Goal: Task Accomplishment & Management: Complete application form

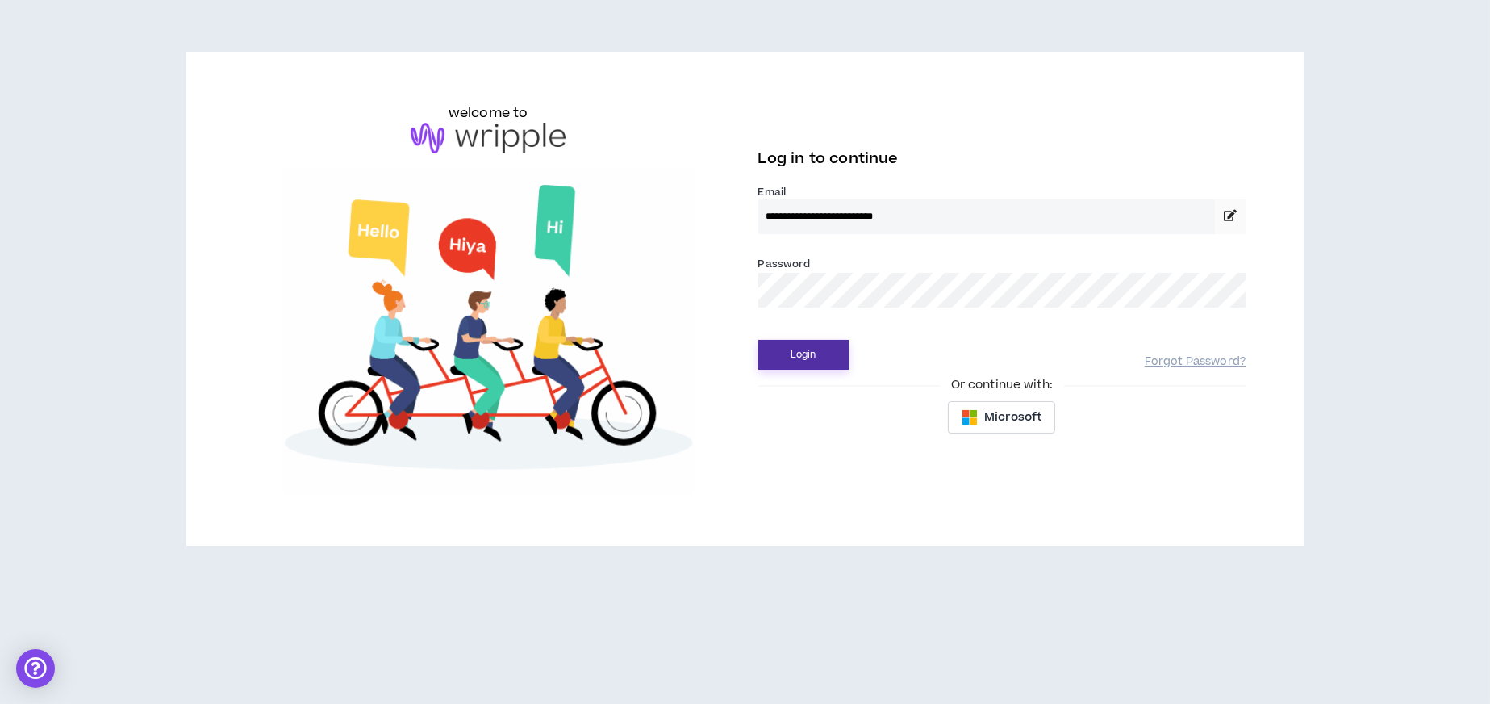
click at [801, 359] on button "Login" at bounding box center [803, 355] width 90 height 30
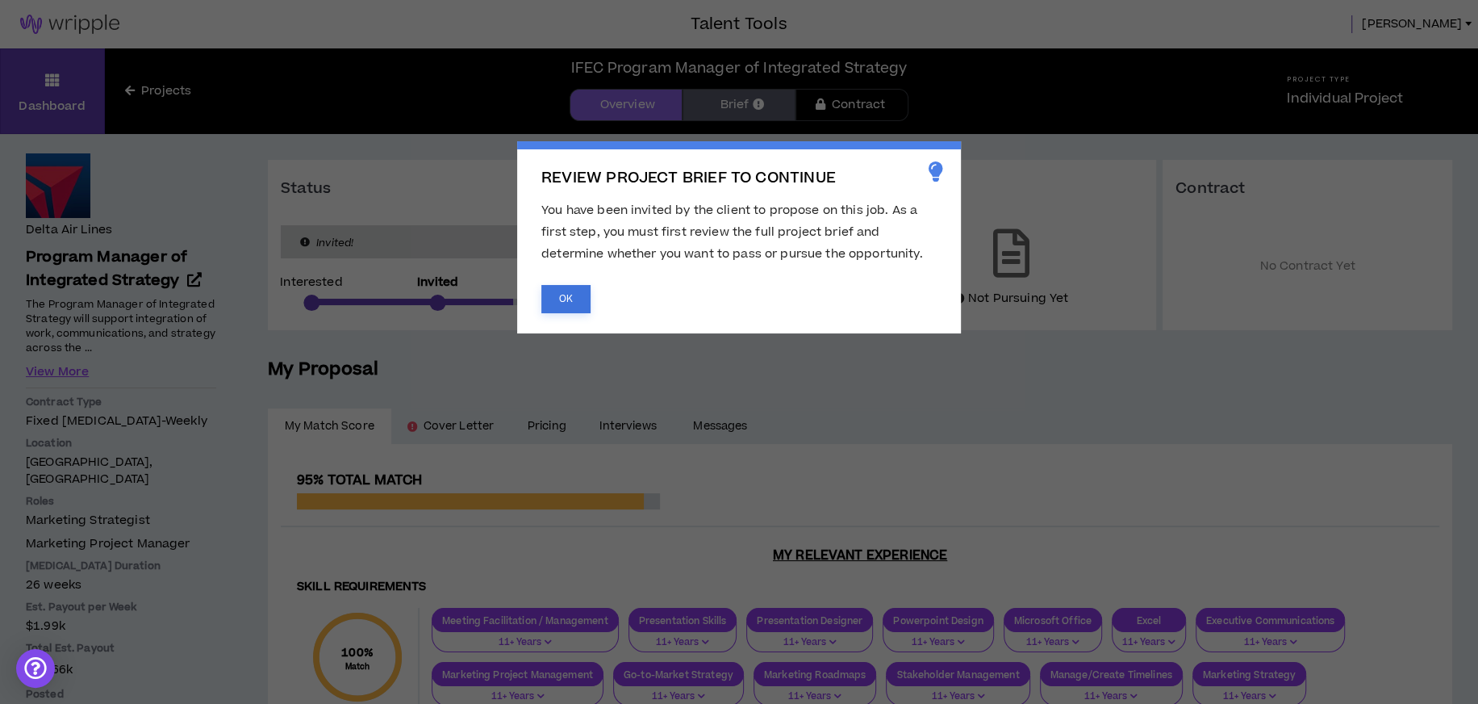
click at [572, 293] on button "OK" at bounding box center [565, 299] width 49 height 28
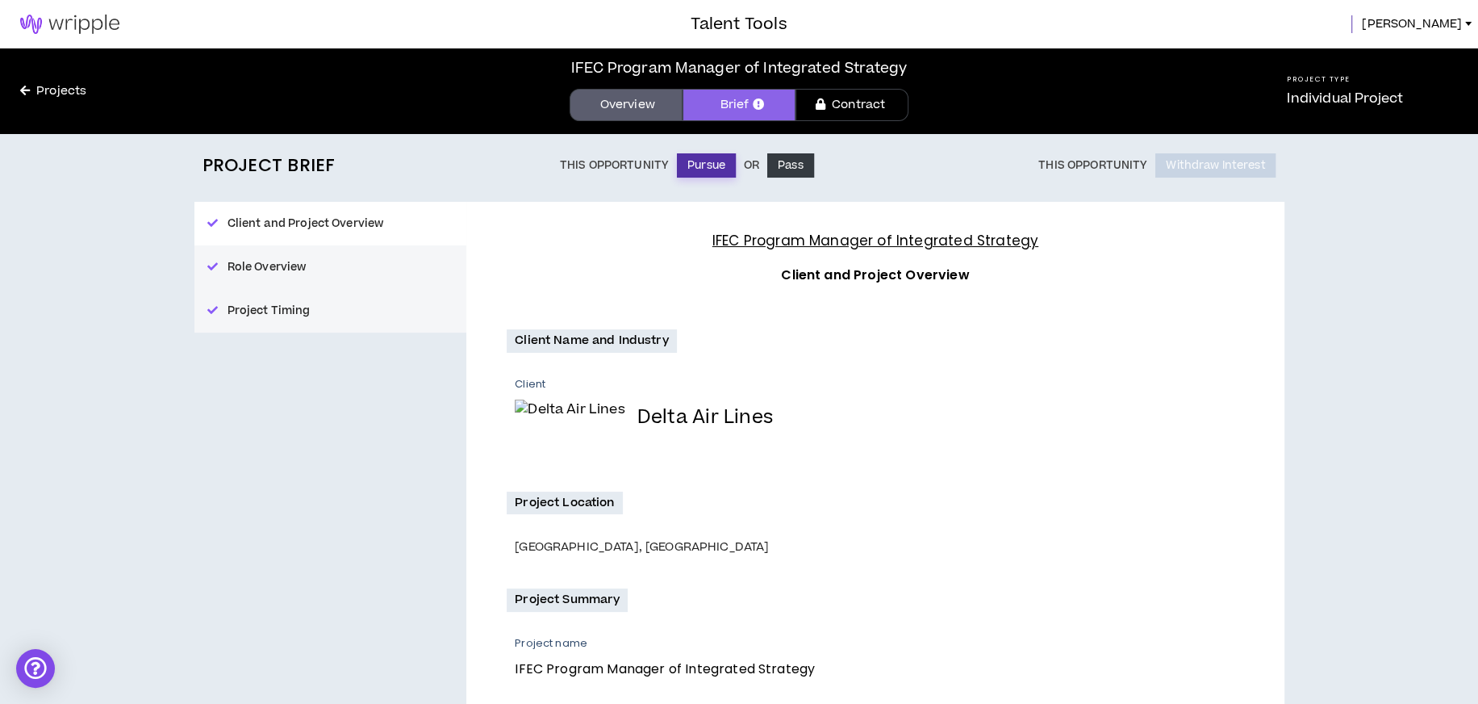
click at [703, 163] on button "Pursue" at bounding box center [706, 165] width 59 height 24
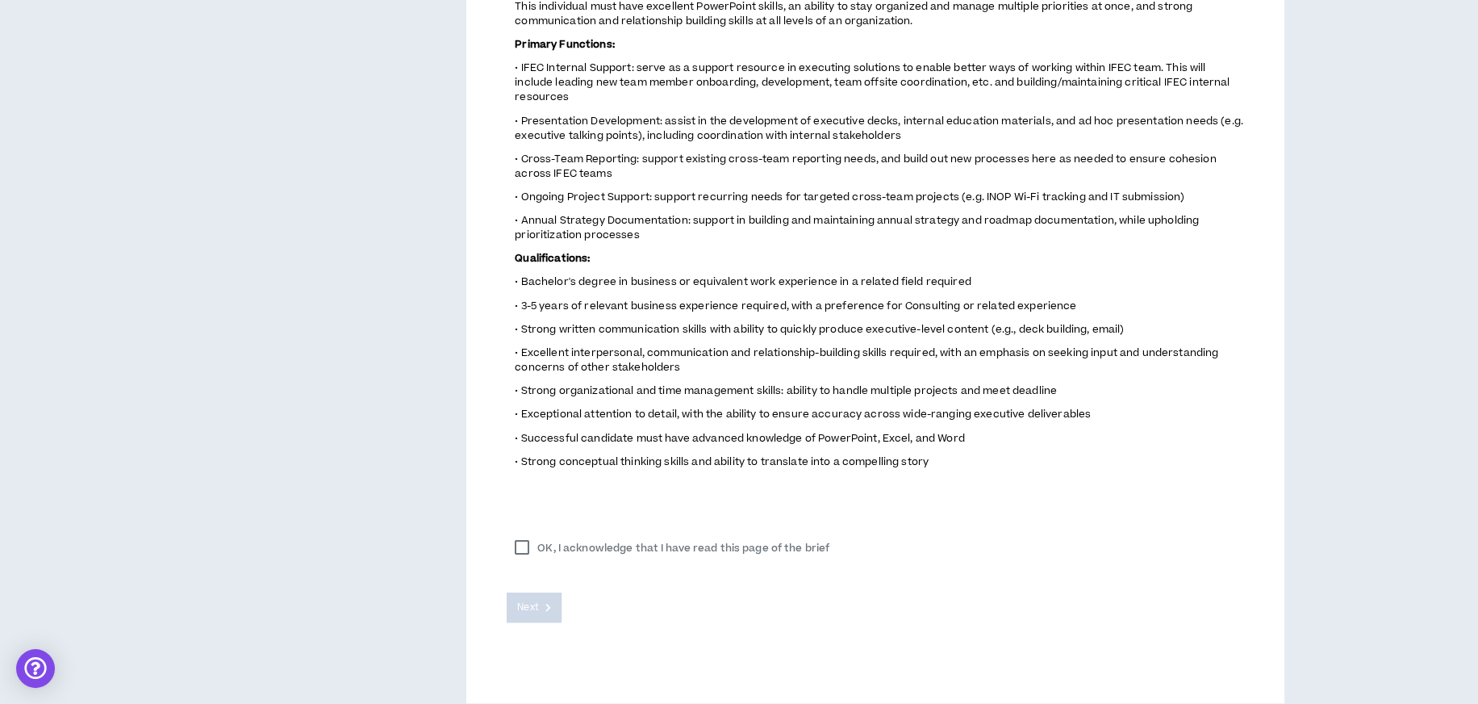
scroll to position [725, 0]
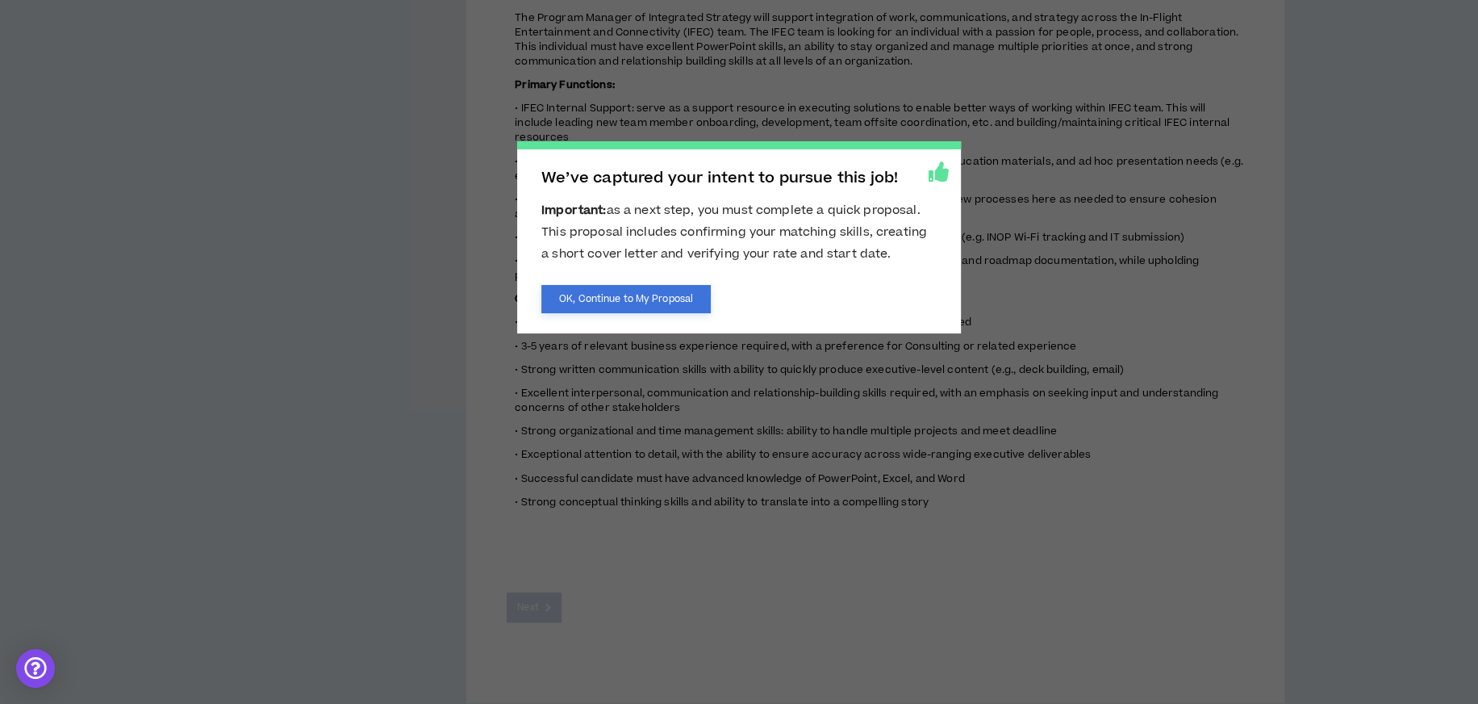
click at [652, 290] on button "OK, Continue to My Proposal" at bounding box center [625, 299] width 169 height 28
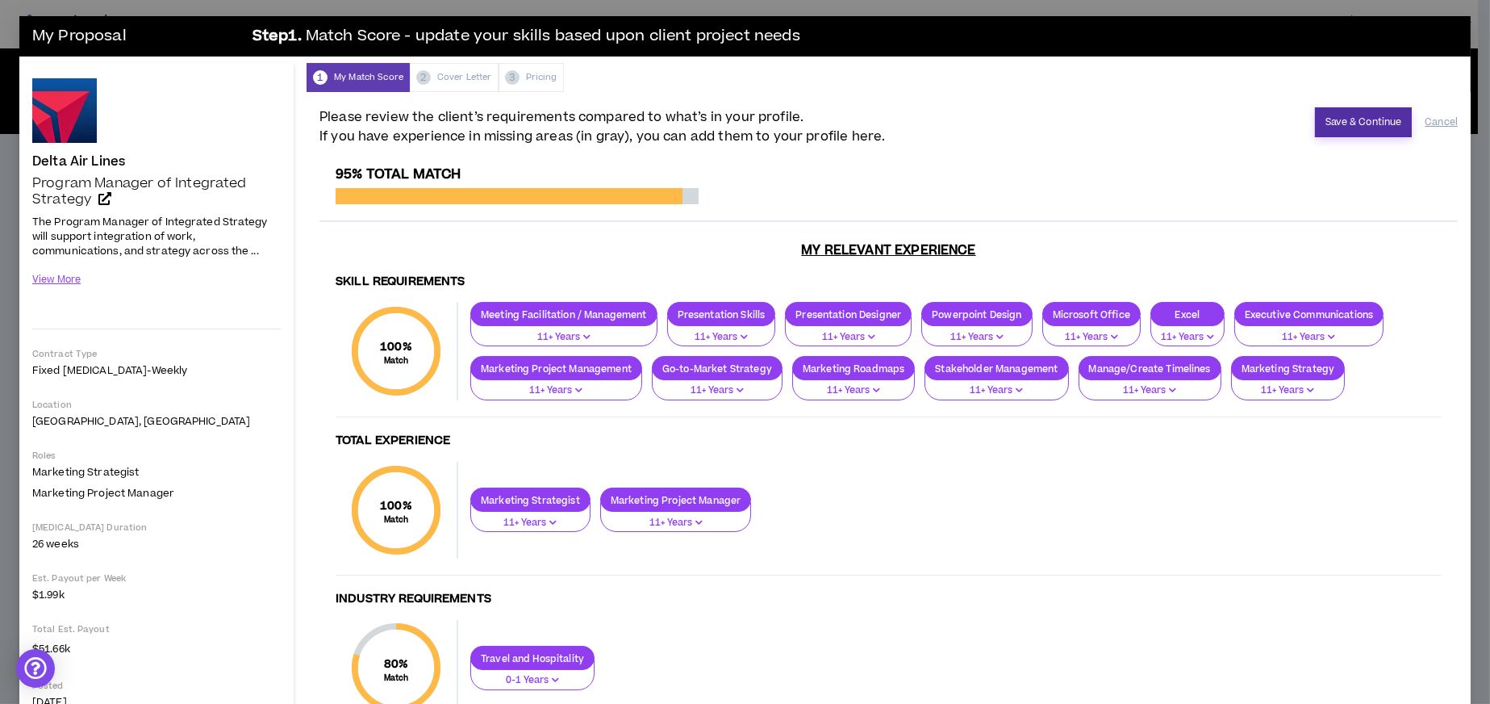
click at [1341, 114] on button "Save & Continue" at bounding box center [1364, 122] width 98 height 30
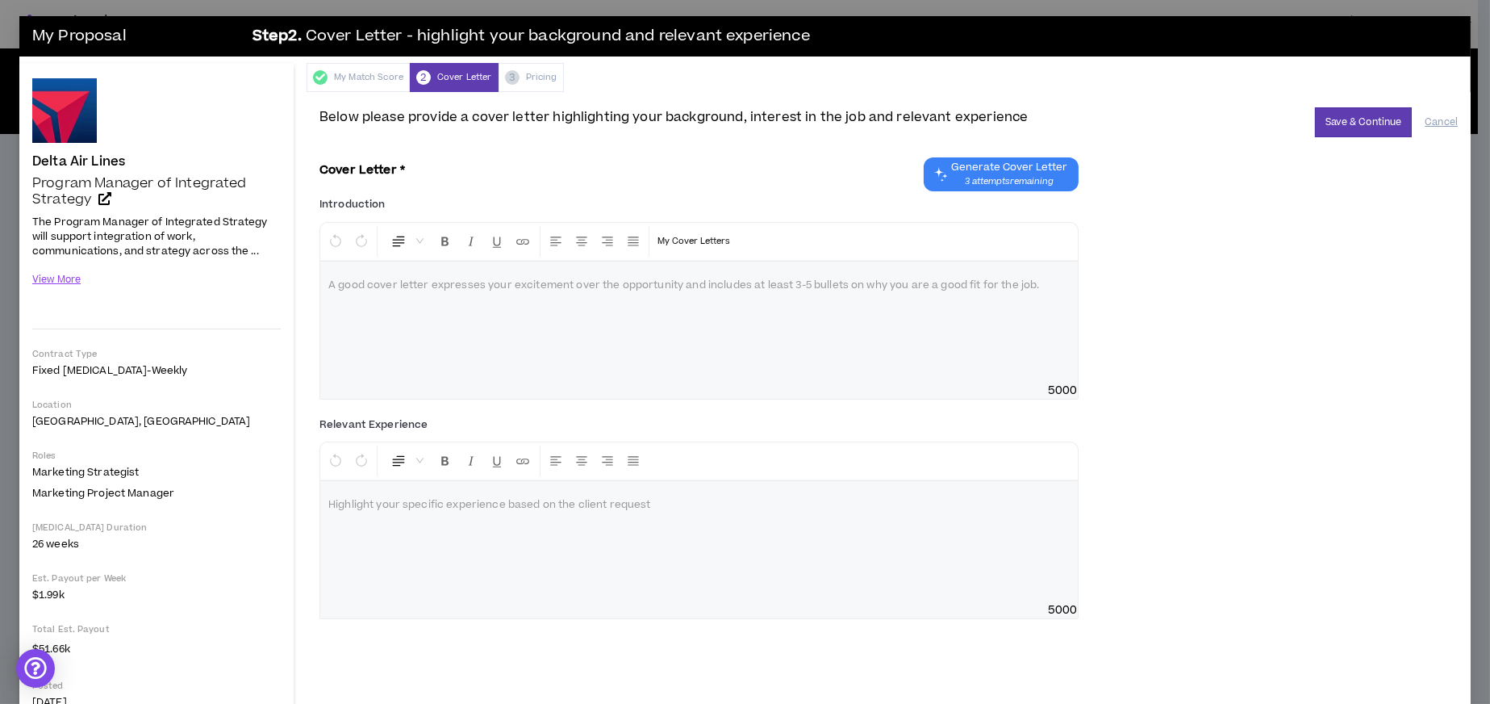
drag, startPoint x: 1036, startPoint y: 282, endPoint x: 924, endPoint y: 273, distance: 112.6
click at [924, 273] on div at bounding box center [699, 321] width 758 height 121
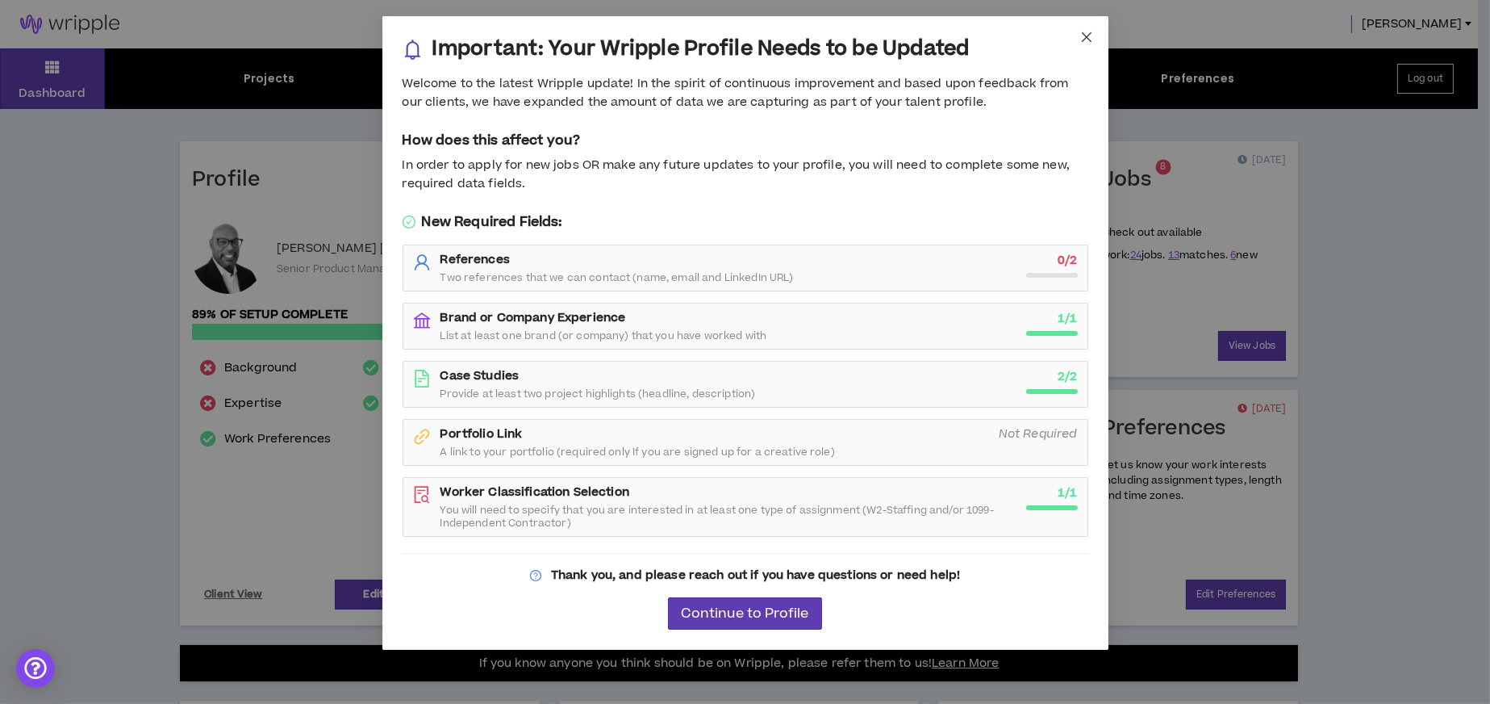
click at [1091, 39] on icon "close" at bounding box center [1086, 37] width 13 height 13
click at [1091, 36] on icon "close" at bounding box center [1086, 37] width 13 height 13
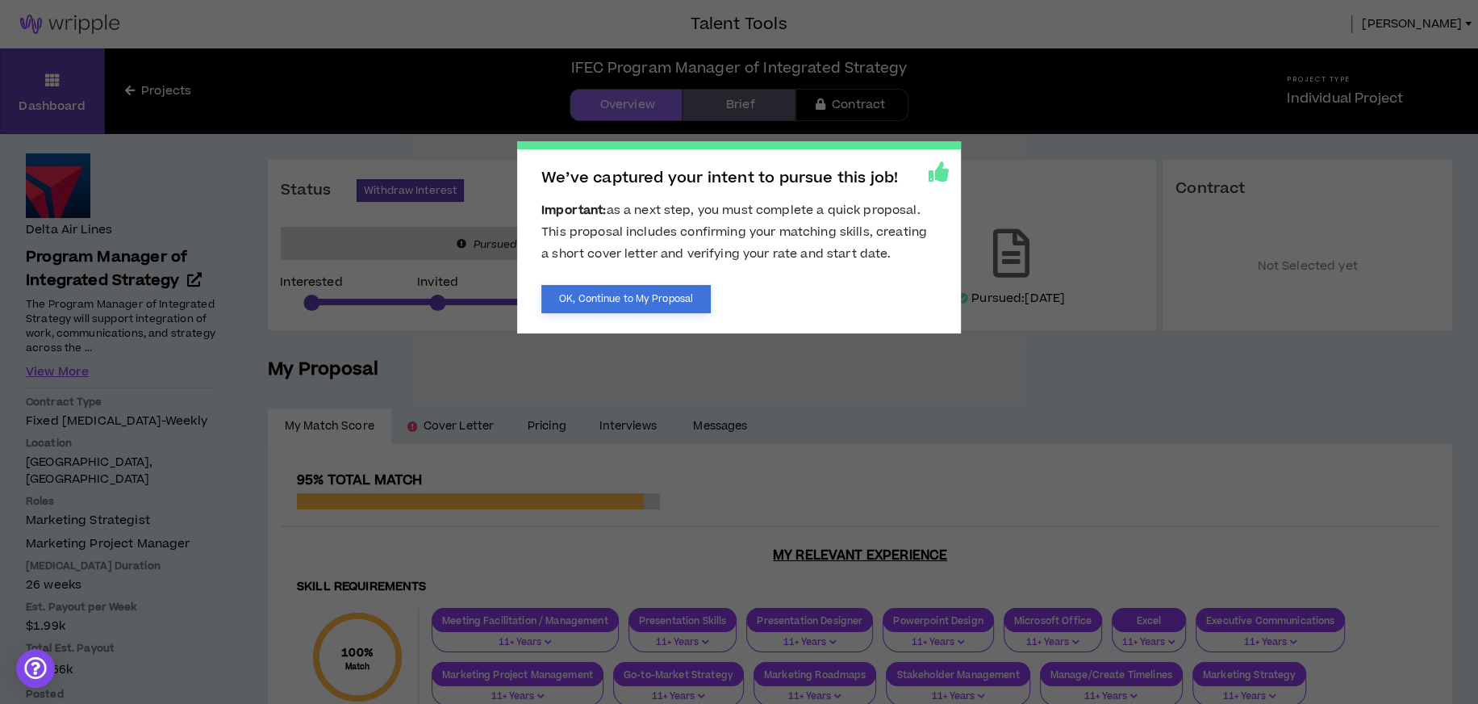
click at [682, 308] on button "OK, Continue to My Proposal" at bounding box center [625, 299] width 169 height 28
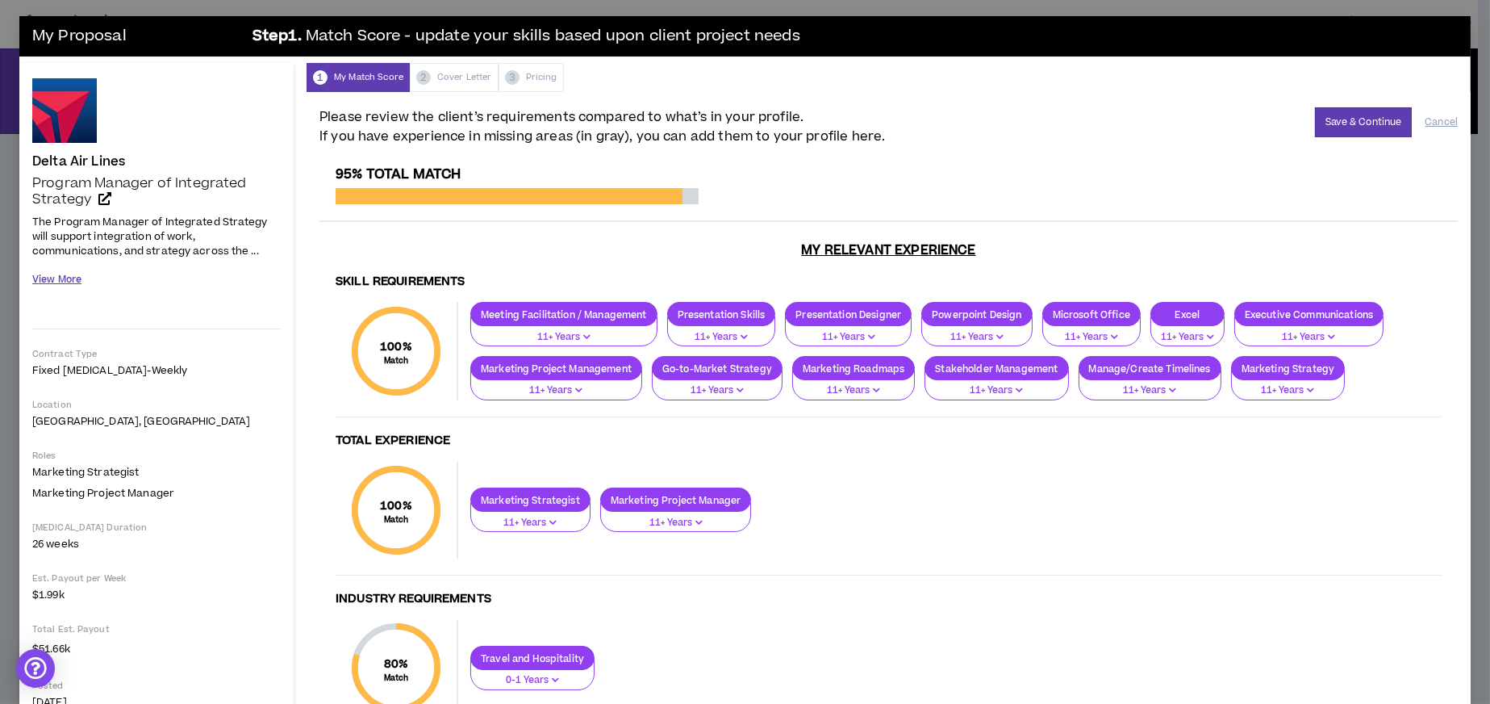
click at [66, 279] on button "View More" at bounding box center [56, 279] width 49 height 28
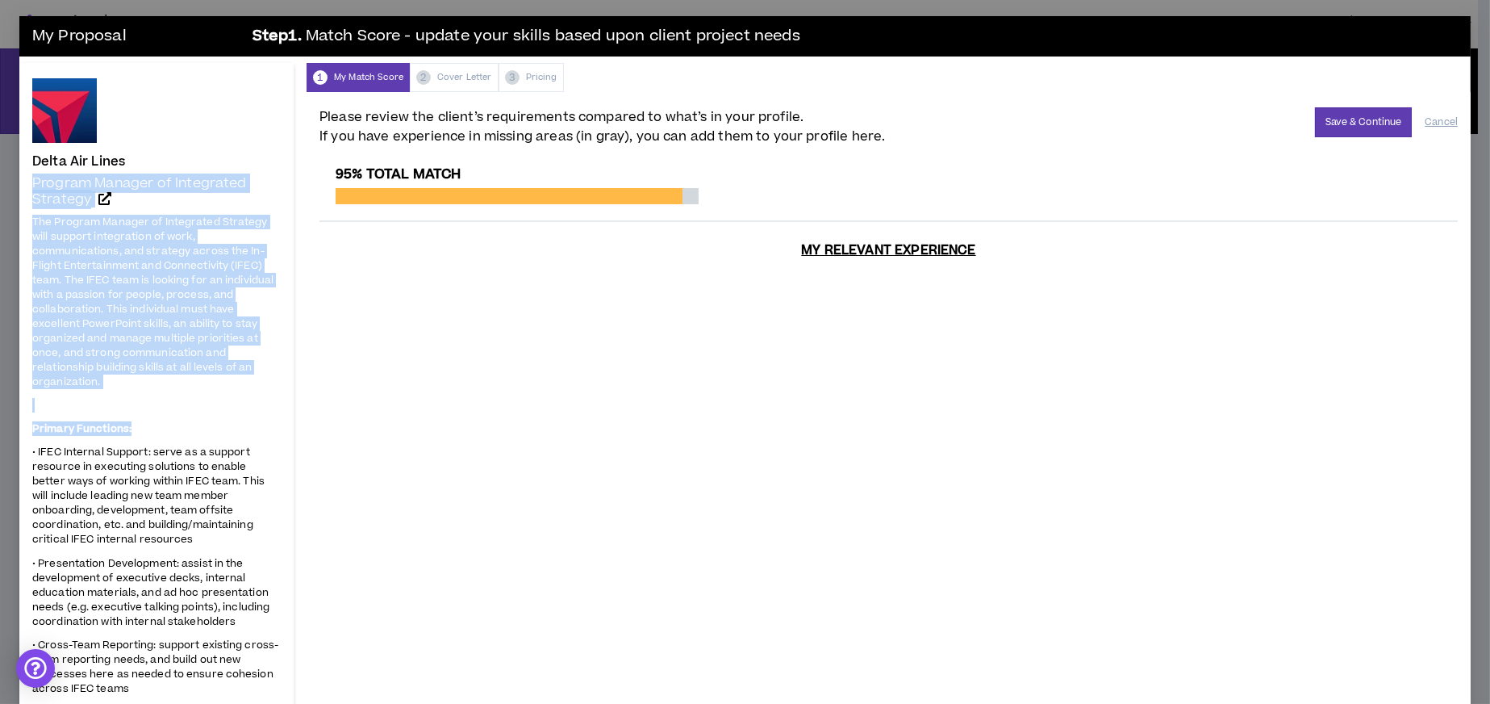
drag, startPoint x: 27, startPoint y: 175, endPoint x: 157, endPoint y: 428, distance: 284.0
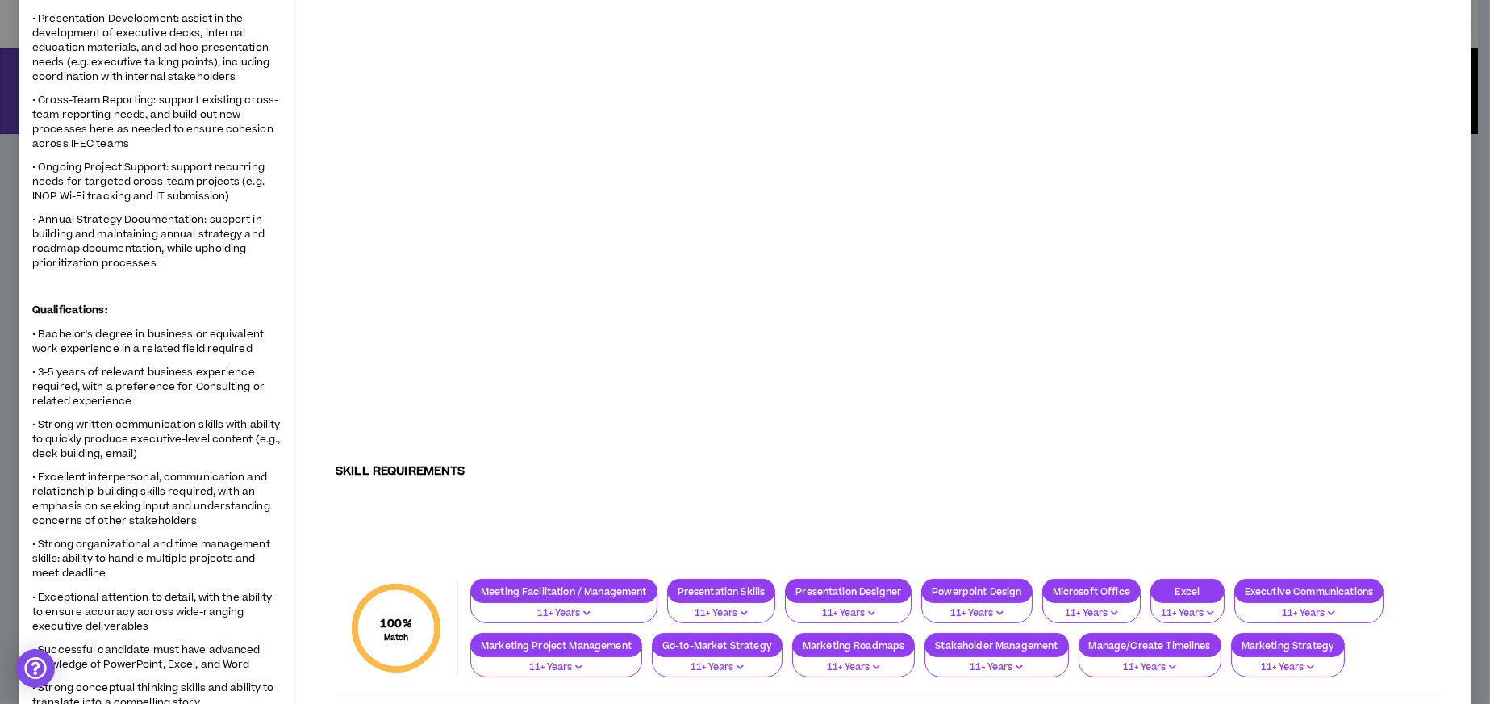
scroll to position [641, 0]
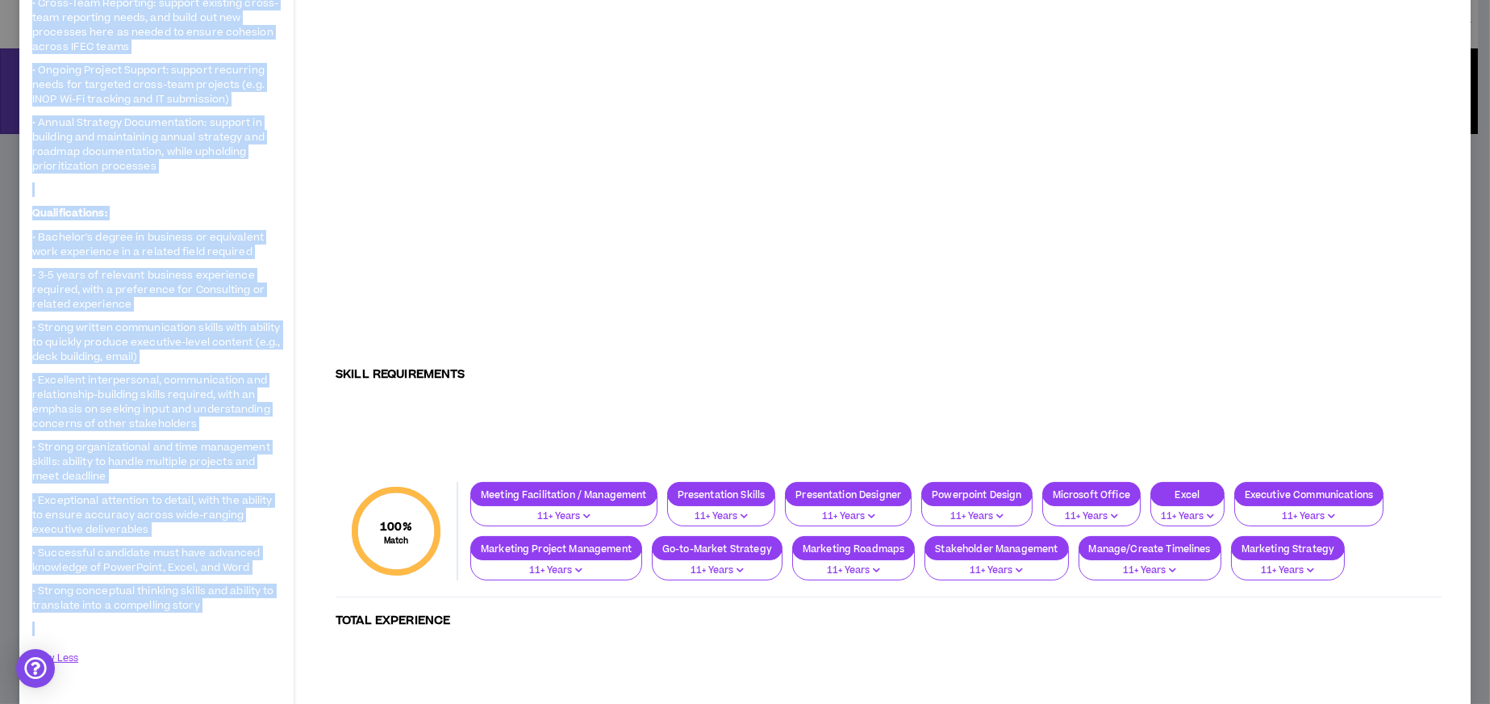
drag, startPoint x: 32, startPoint y: 157, endPoint x: 239, endPoint y: 620, distance: 506.4
click at [239, 620] on div "Delta Air Lines Program Manager of Integrated Strategy The Program Manager of I…" at bounding box center [156, 269] width 249 height 1665
copy div "Lorem Ips Dolor Sitamet Consect ad Elitseddoe Temporin Utl Etdolor Magnaal en A…"
